Goal: Transaction & Acquisition: Purchase product/service

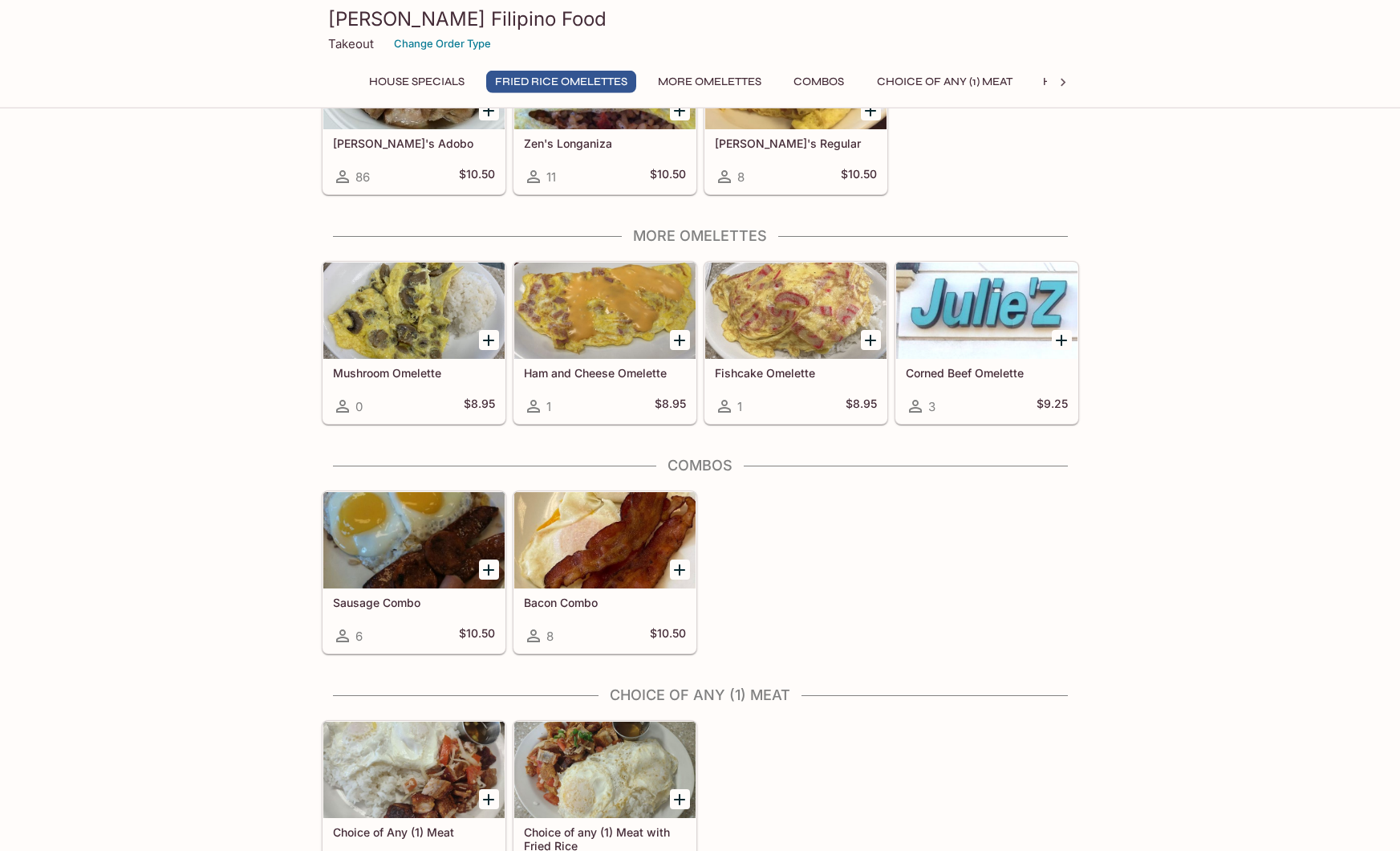
scroll to position [573, 0]
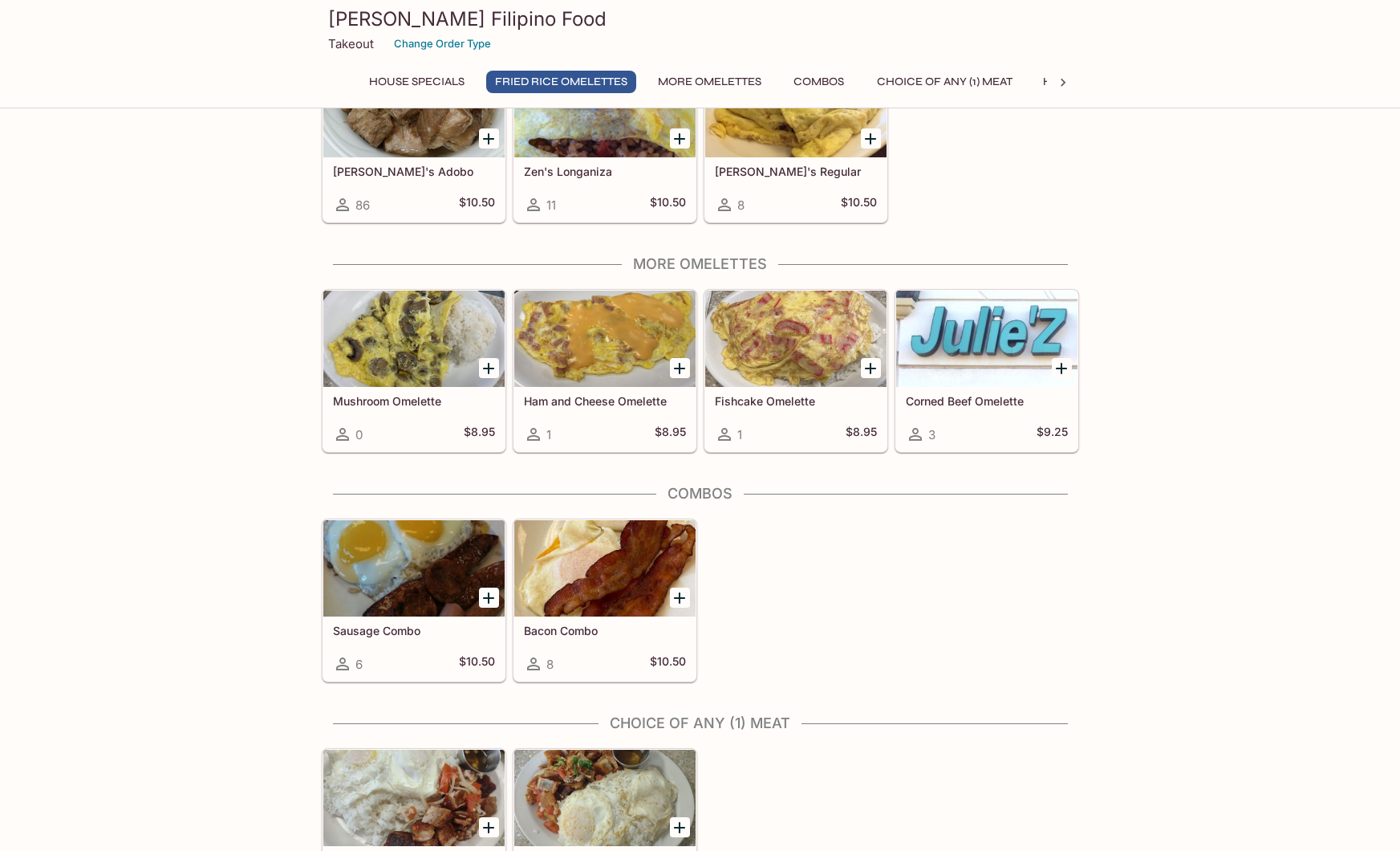
click at [690, 86] on button "More Omelettes" at bounding box center [709, 82] width 121 height 22
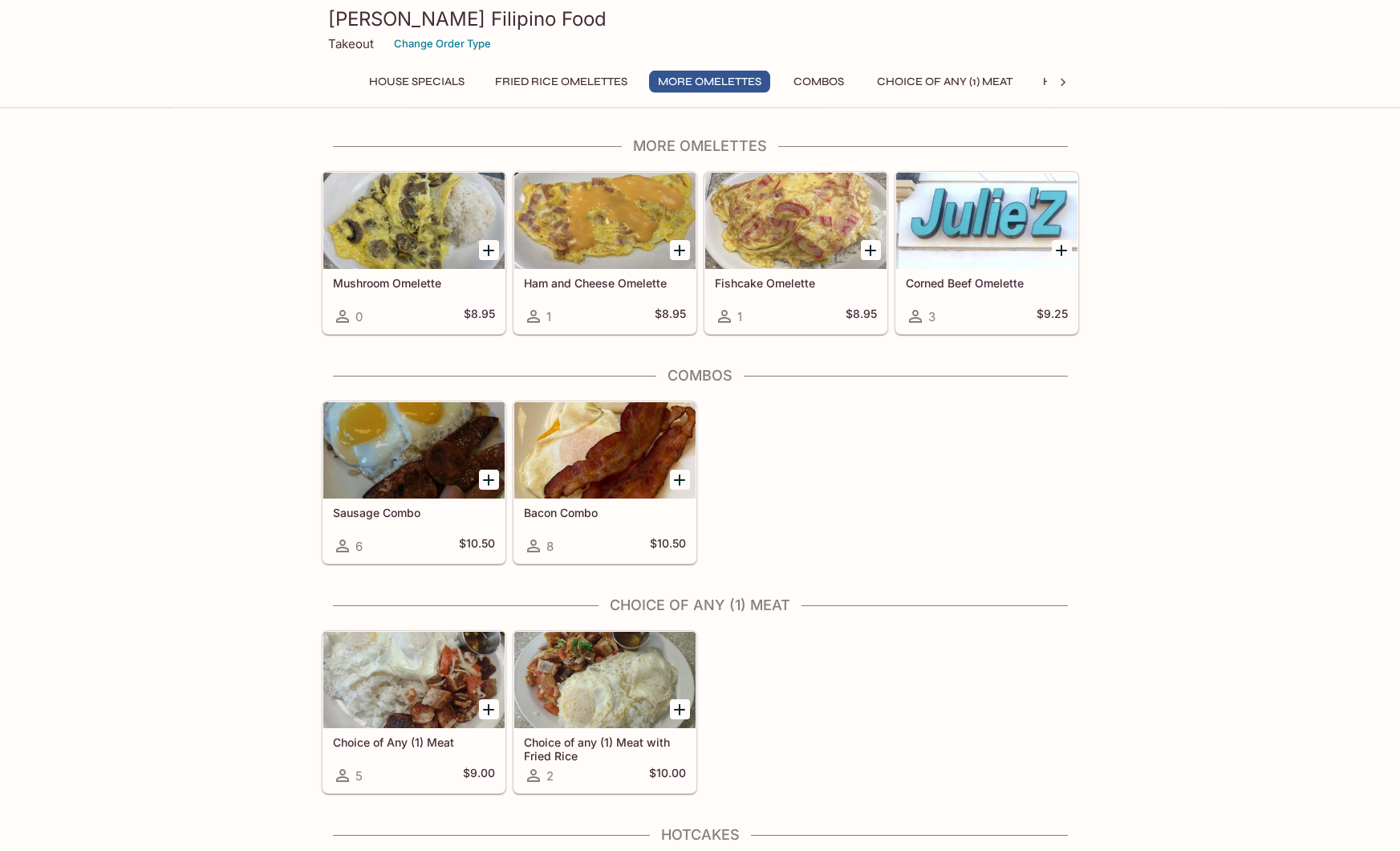
scroll to position [691, 0]
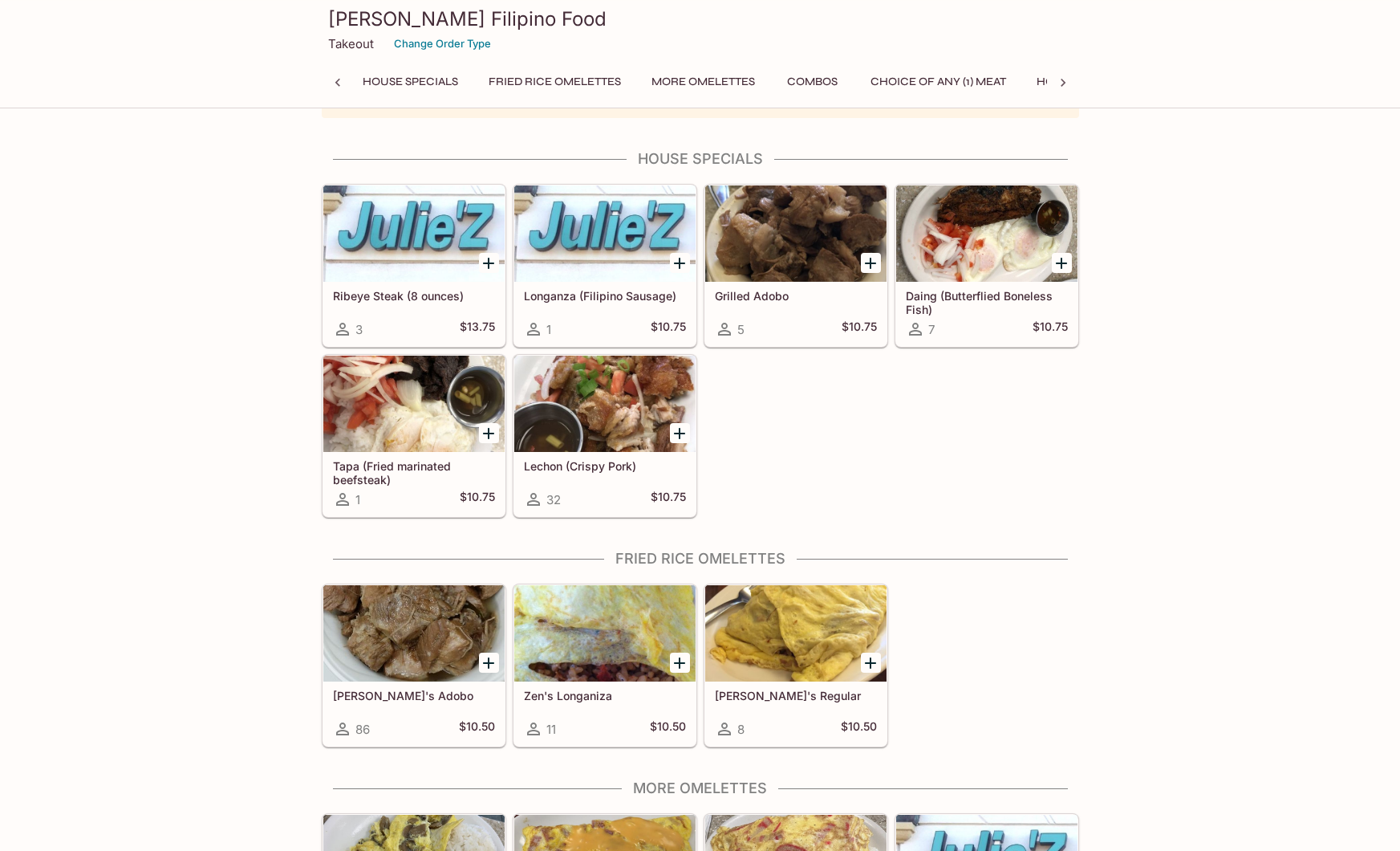
scroll to position [19, 0]
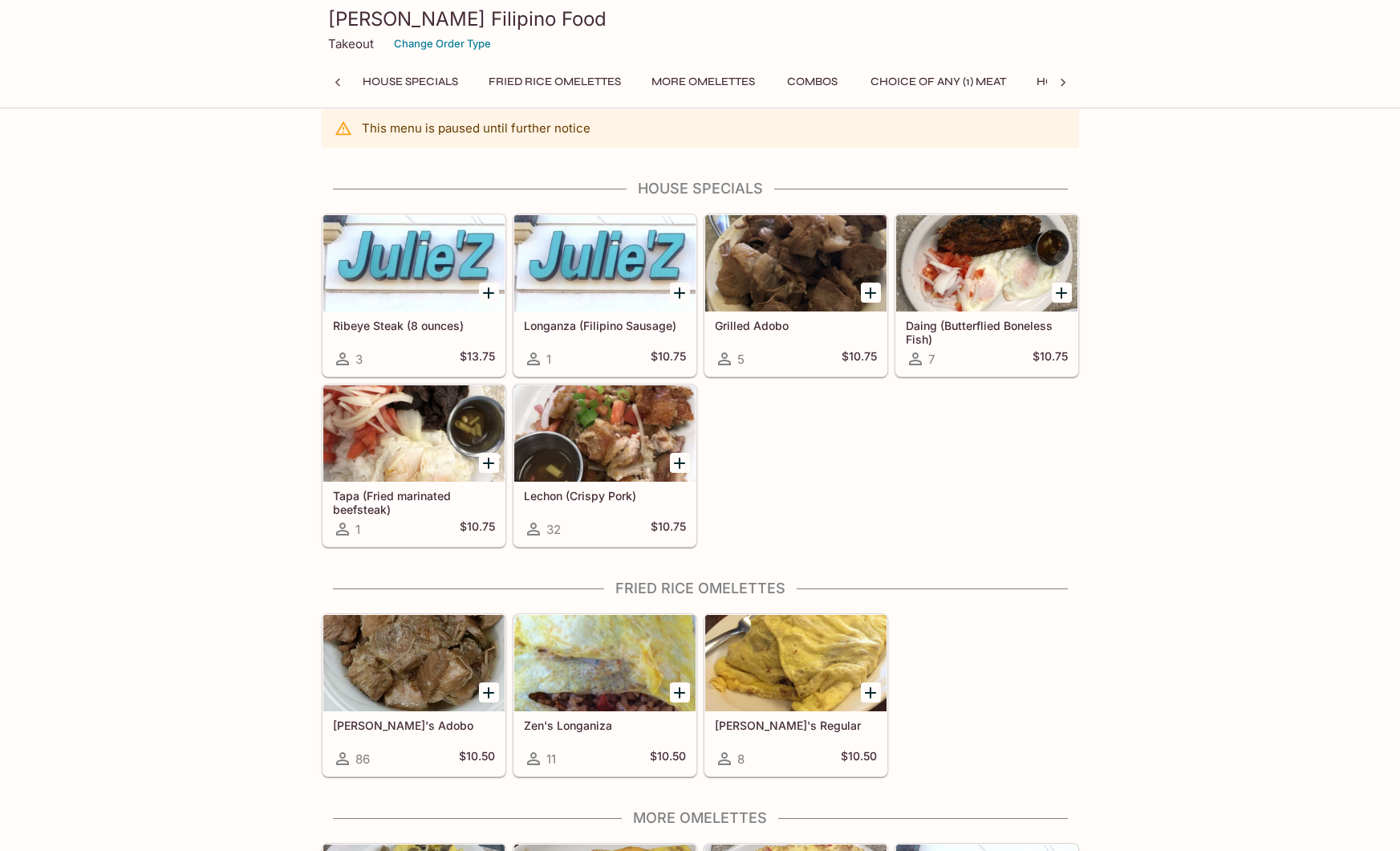
click at [656, 46] on div "Takeout Change Order Type" at bounding box center [700, 43] width 744 height 25
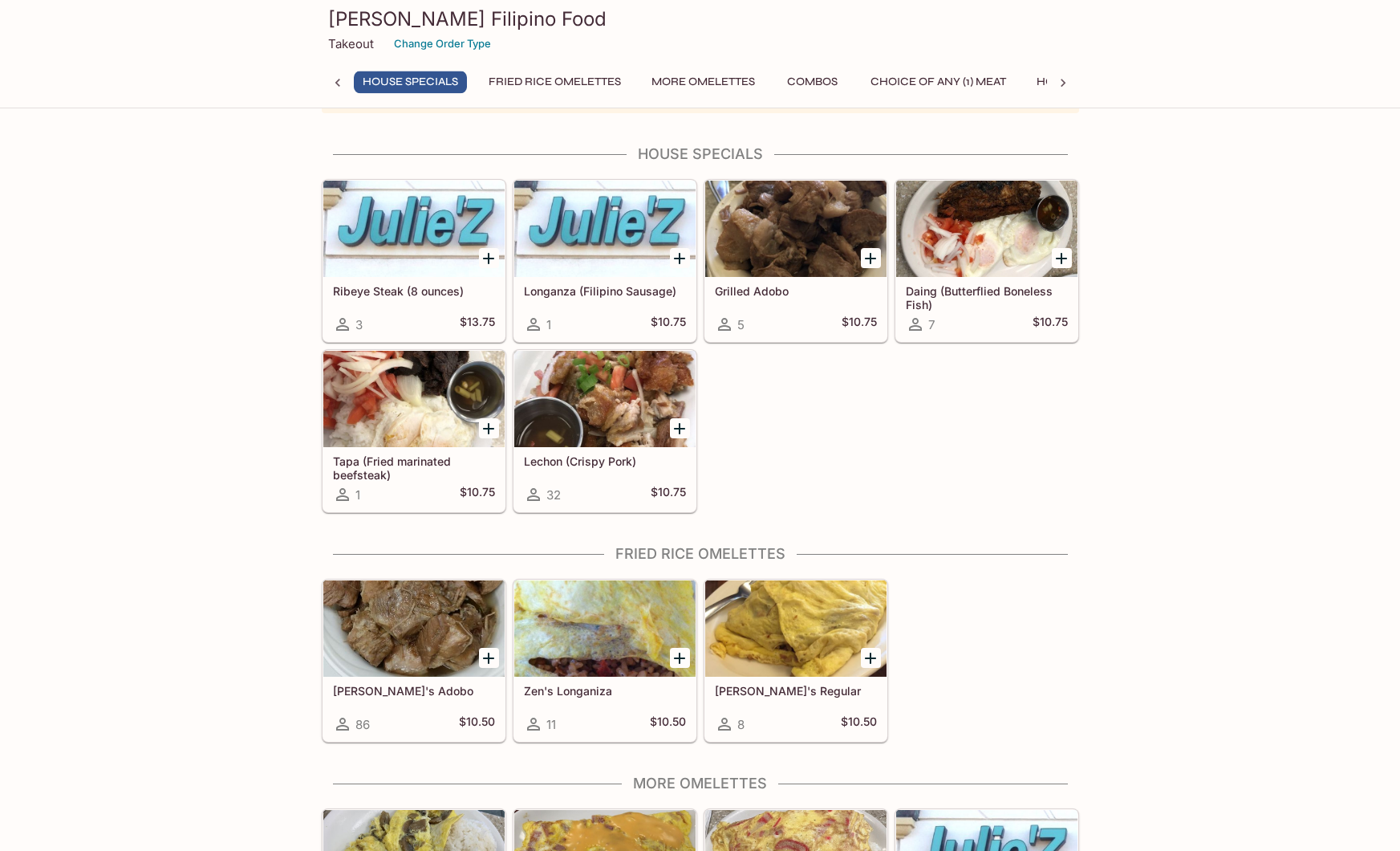
scroll to position [82, 0]
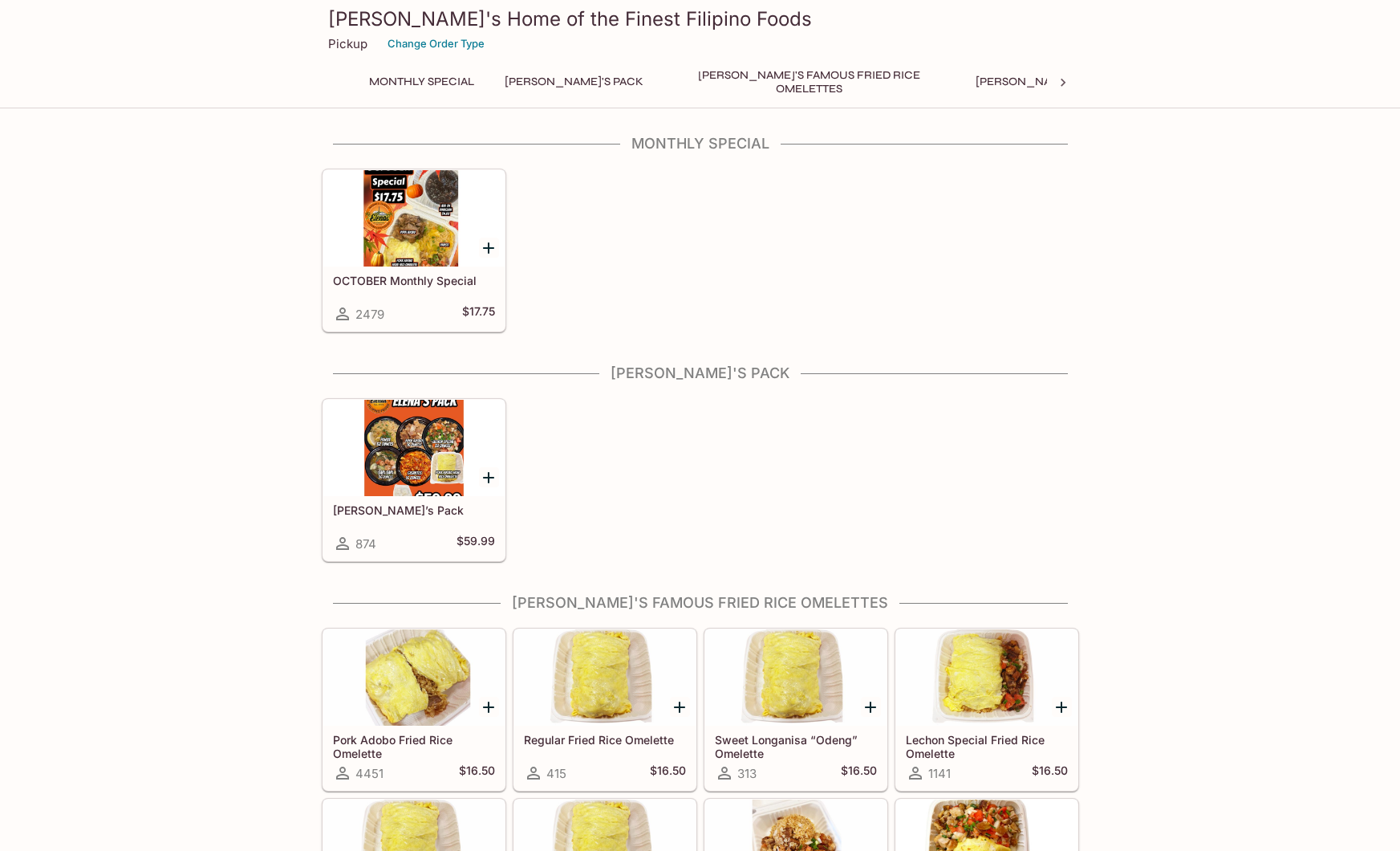
click at [415, 239] on div at bounding box center [414, 218] width 181 height 96
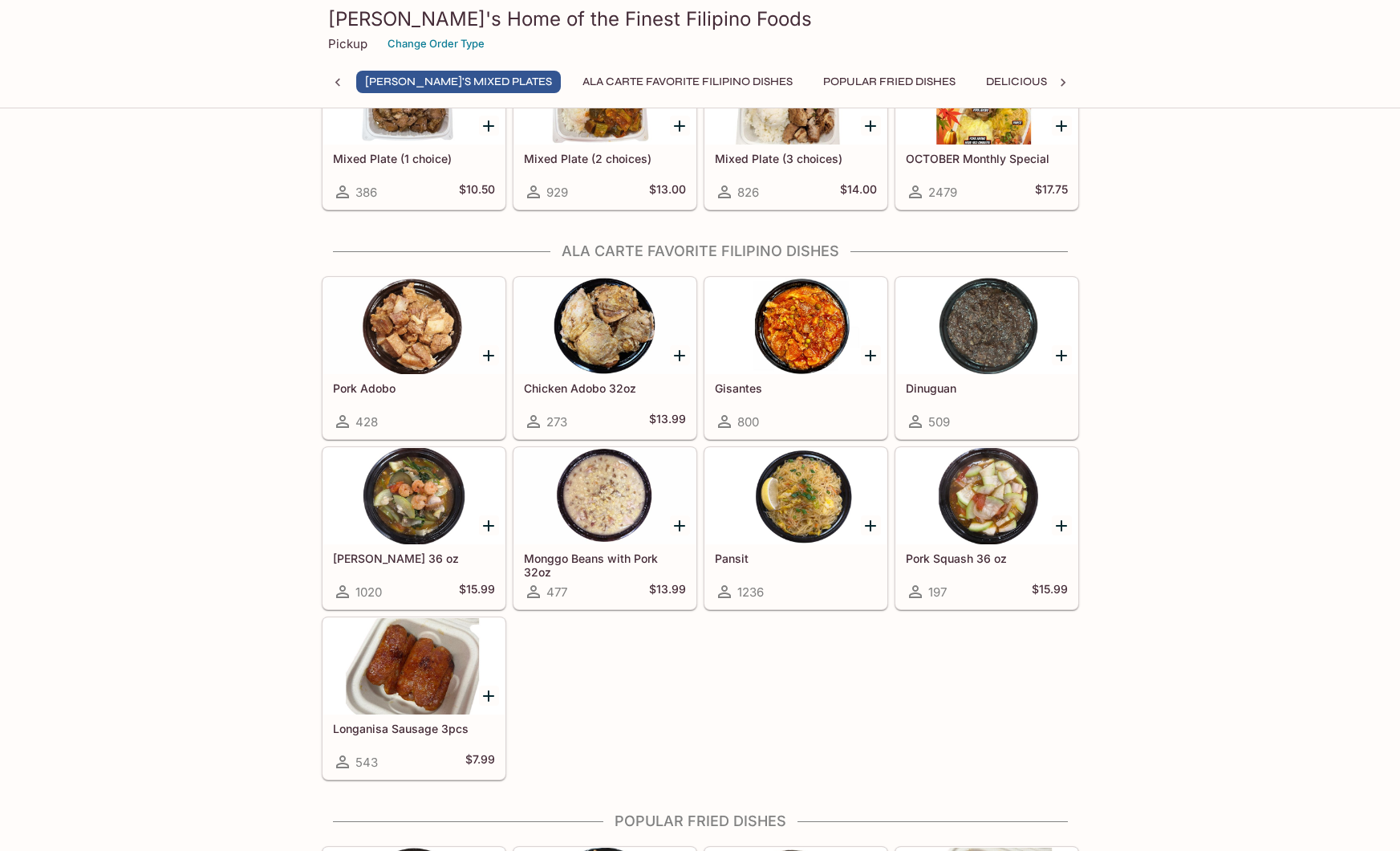
scroll to position [0, 517]
